Goal: Information Seeking & Learning: Learn about a topic

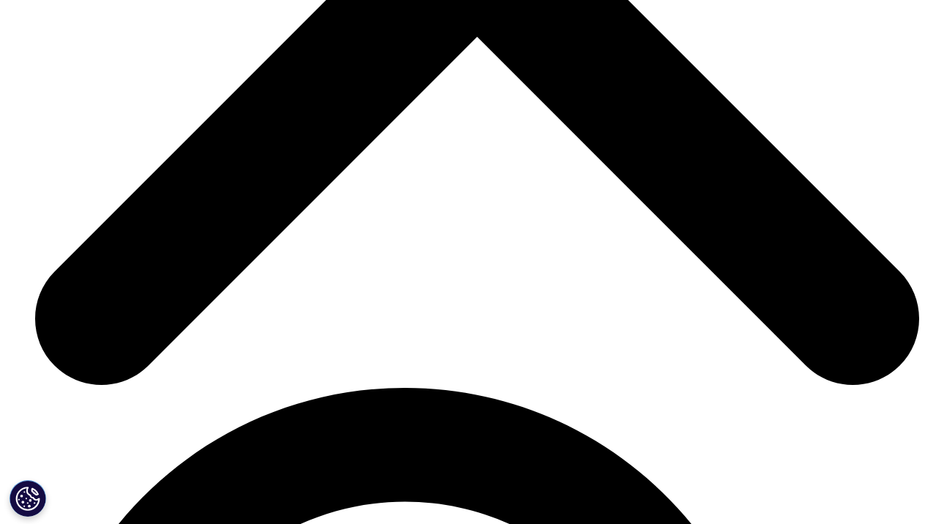
scroll to position [1884, 0]
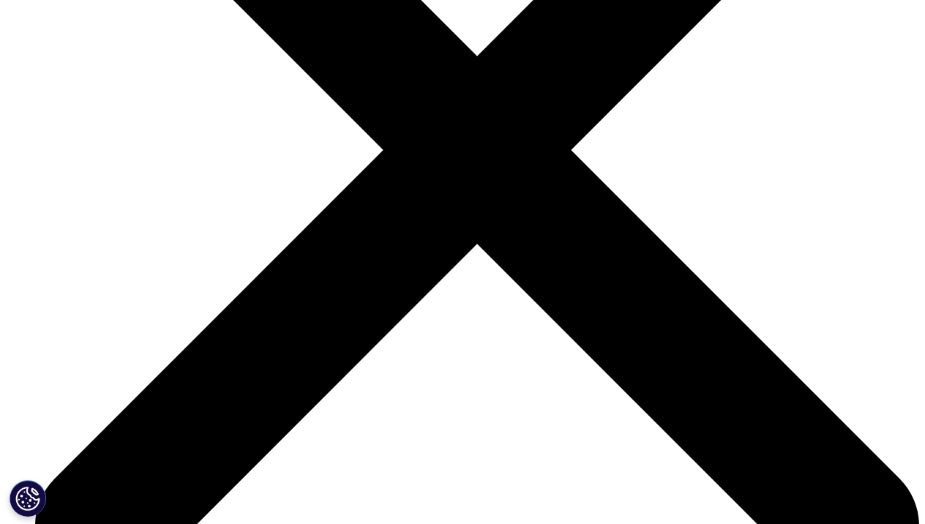
scroll to position [1420, 0]
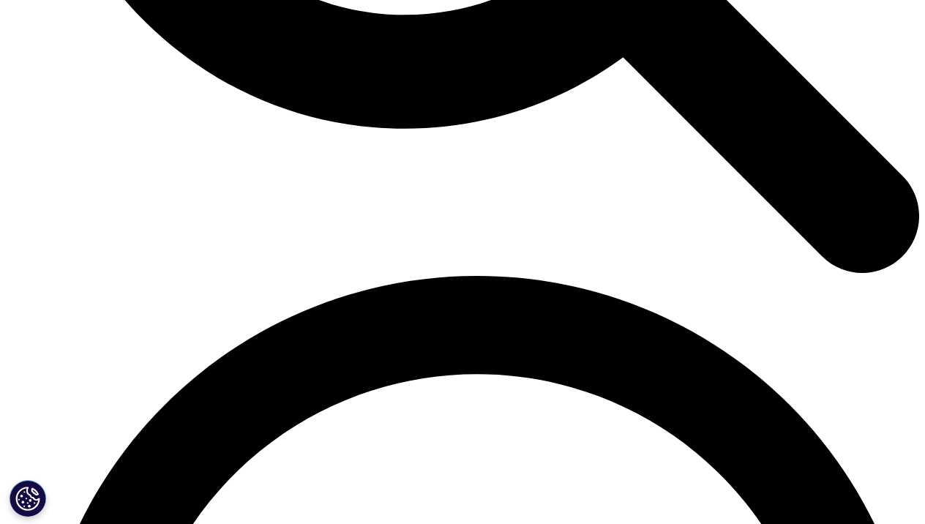
scroll to position [2843, 0]
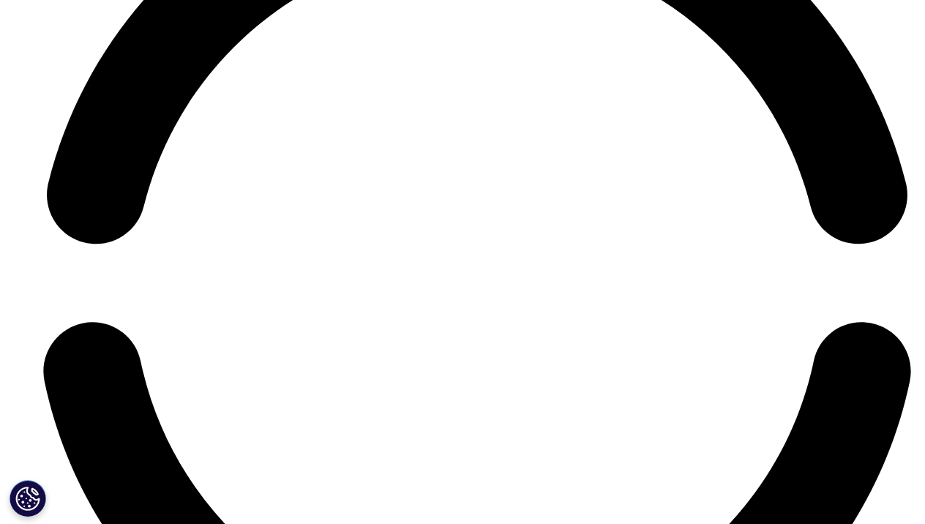
scroll to position [3274, 0]
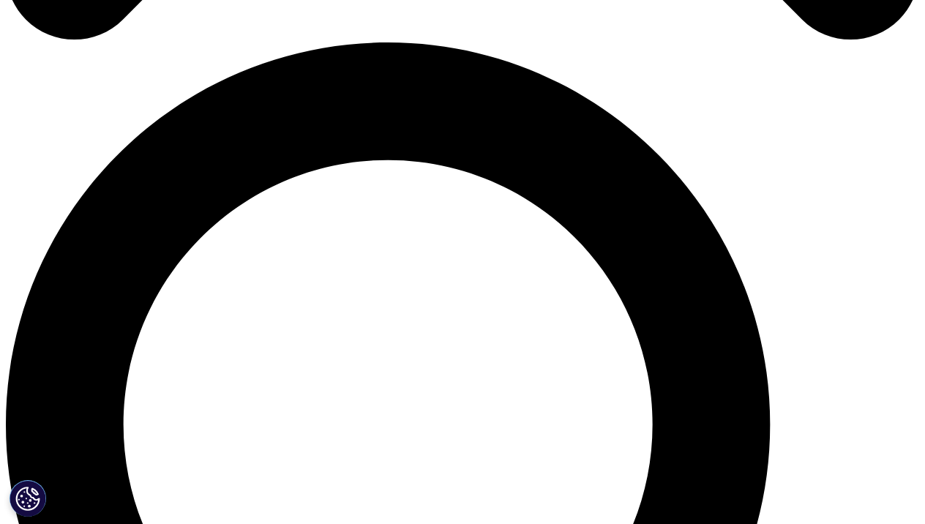
scroll to position [818, 0]
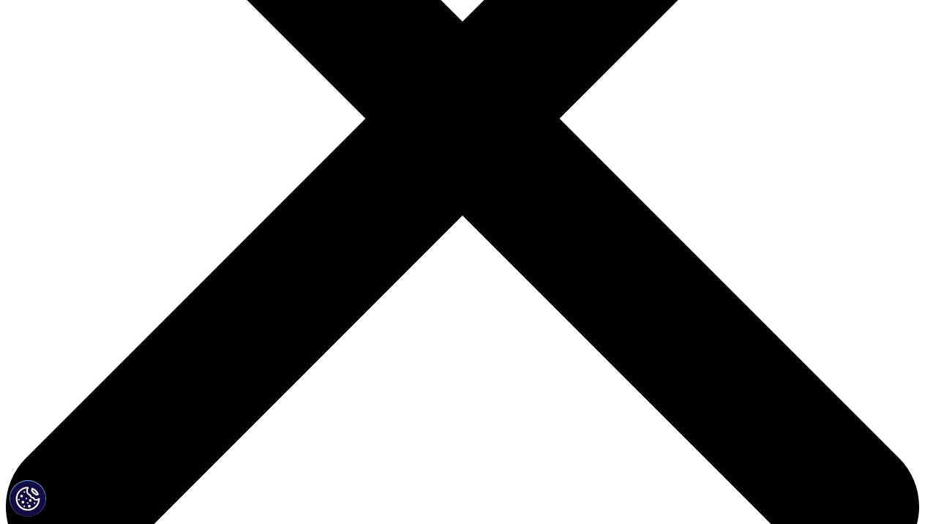
scroll to position [417, 0]
